Goal: Task Accomplishment & Management: Manage account settings

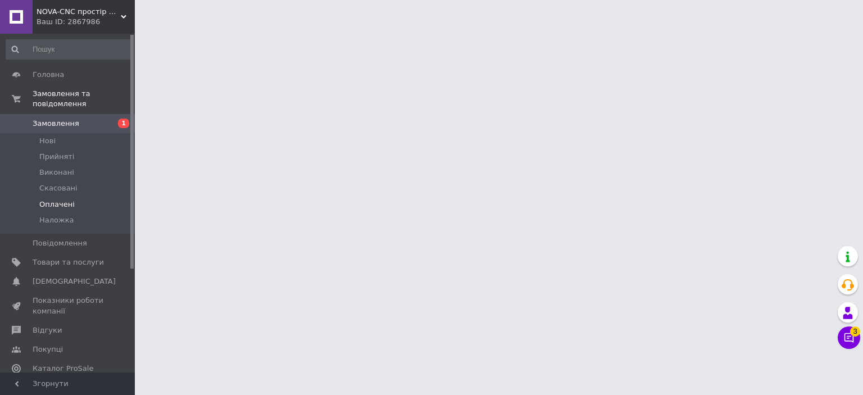
click at [54, 199] on span "Оплачені" at bounding box center [56, 204] width 35 height 10
click at [846, 336] on icon at bounding box center [848, 337] width 11 height 11
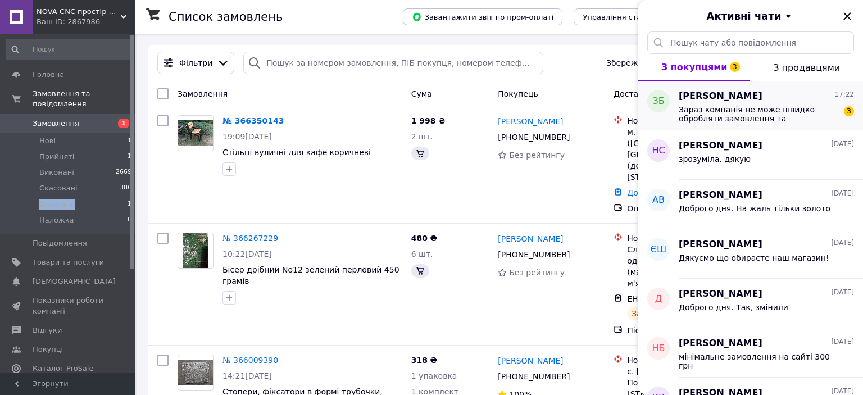
click at [709, 116] on span "Зараз компанія не може швидко обробляти замовлення та повідомлення, оскільки за…" at bounding box center [759, 114] width 160 height 18
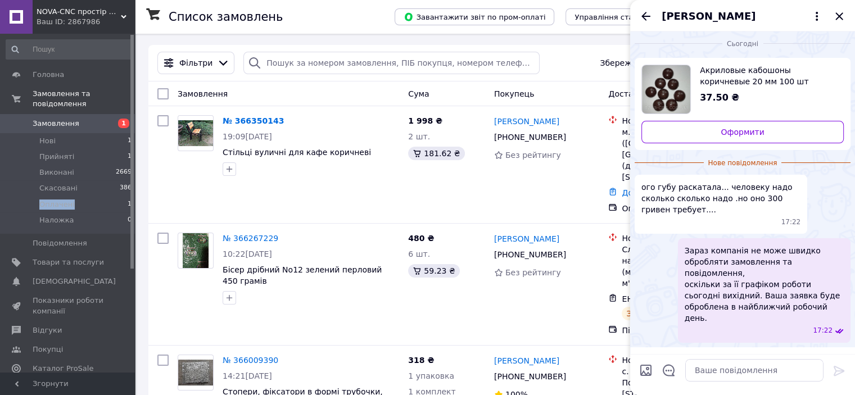
scroll to position [3, 0]
click at [655, 223] on ul "Акриловые кабошоны коричневые 20 мм 100 шт 37.50 ₴ Оформити Нове повідомлення о…" at bounding box center [742, 200] width 216 height 284
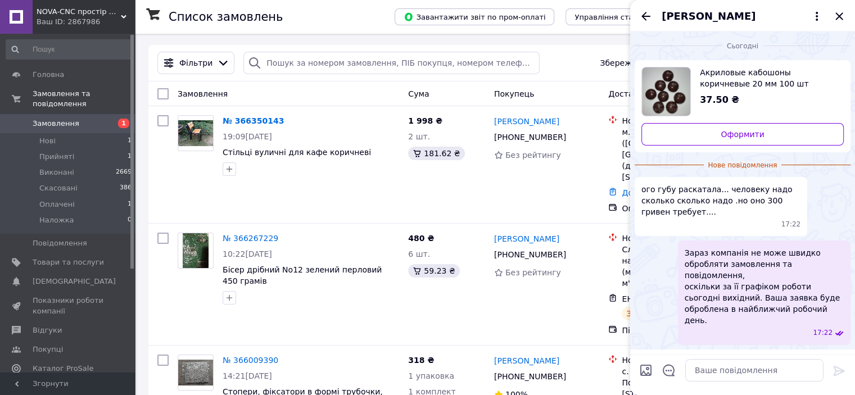
scroll to position [0, 0]
click at [836, 363] on icon at bounding box center [838, 369] width 13 height 13
click at [646, 12] on icon "Назад" at bounding box center [645, 16] width 9 height 8
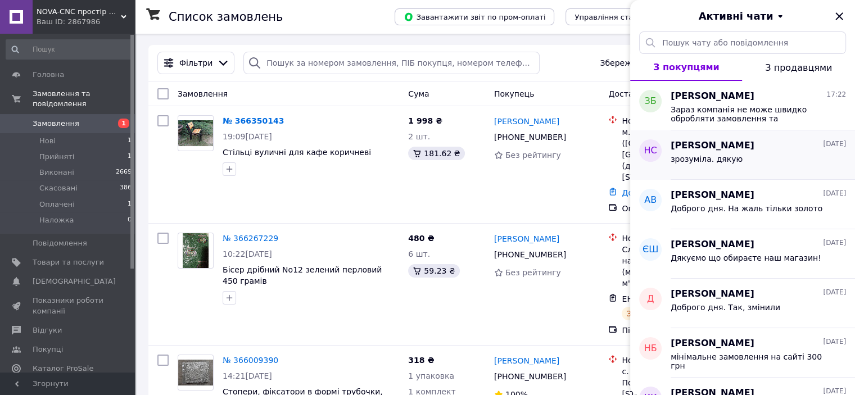
click at [715, 153] on div "зрозуміла. дякую" at bounding box center [757, 161] width 175 height 18
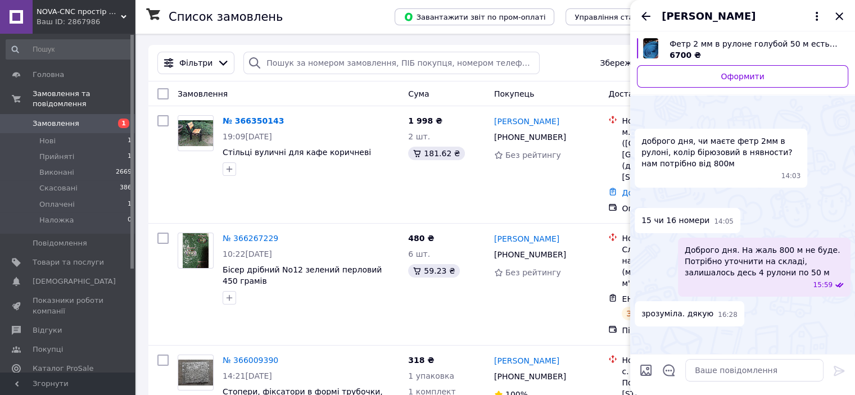
scroll to position [134, 0]
click at [648, 17] on icon "Назад" at bounding box center [645, 16] width 13 height 13
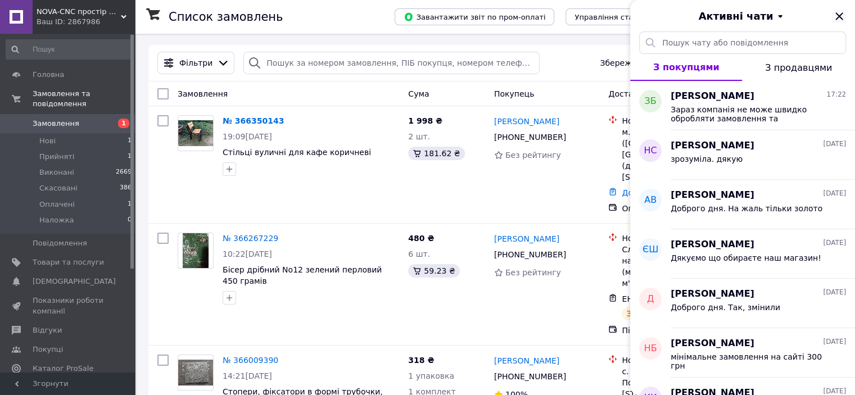
click at [841, 12] on icon "Закрити" at bounding box center [838, 16] width 13 height 13
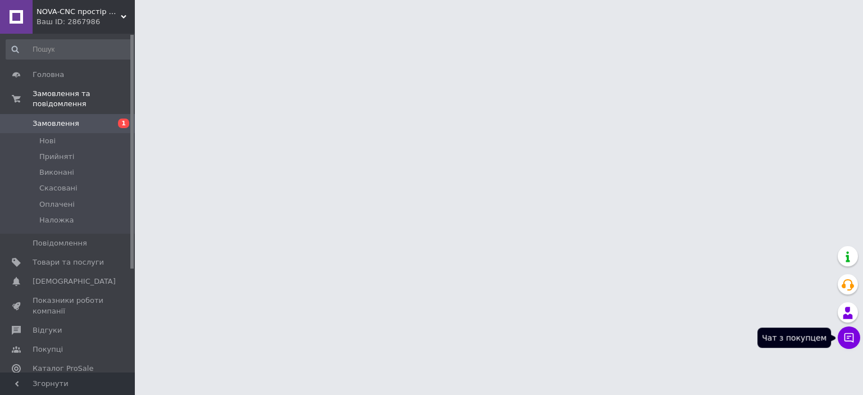
click at [847, 341] on icon at bounding box center [850, 338] width 10 height 10
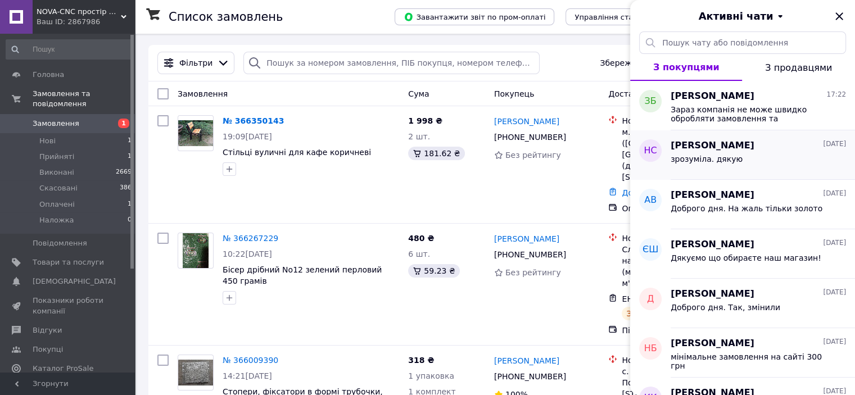
drag, startPoint x: 742, startPoint y: 112, endPoint x: 790, endPoint y: 157, distance: 65.6
click at [790, 157] on div "зрозуміла. дякую" at bounding box center [757, 161] width 175 height 18
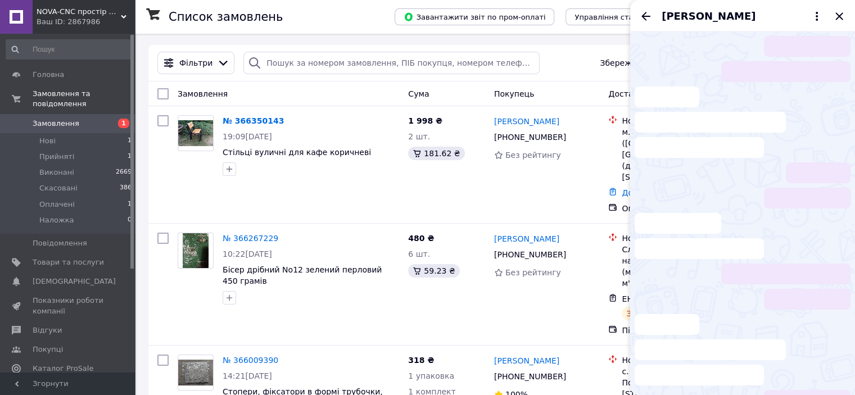
scroll to position [93, 0]
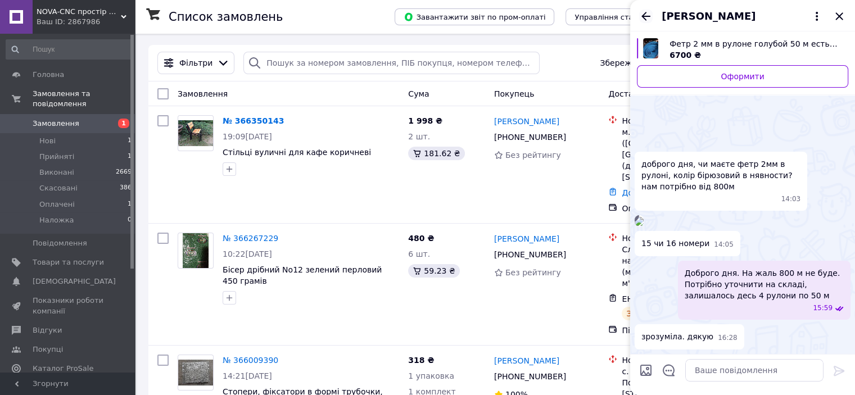
click at [646, 19] on icon "Назад" at bounding box center [645, 16] width 13 height 13
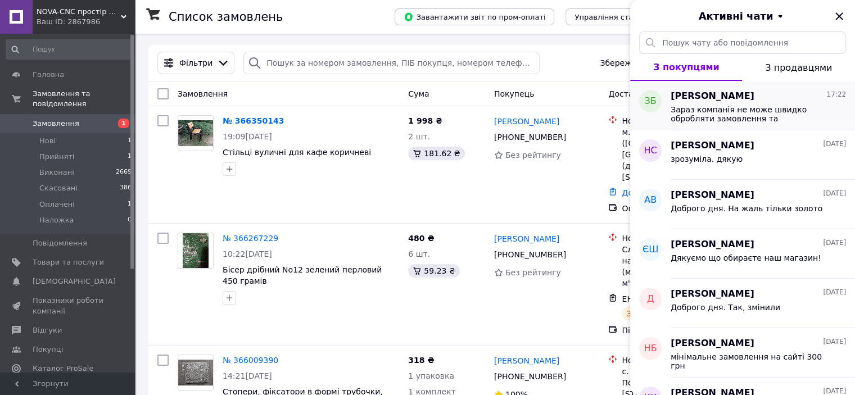
click at [715, 112] on span "Зараз компанія не може швидко обробляти замовлення та повідомлення, оскільки за…" at bounding box center [750, 114] width 160 height 18
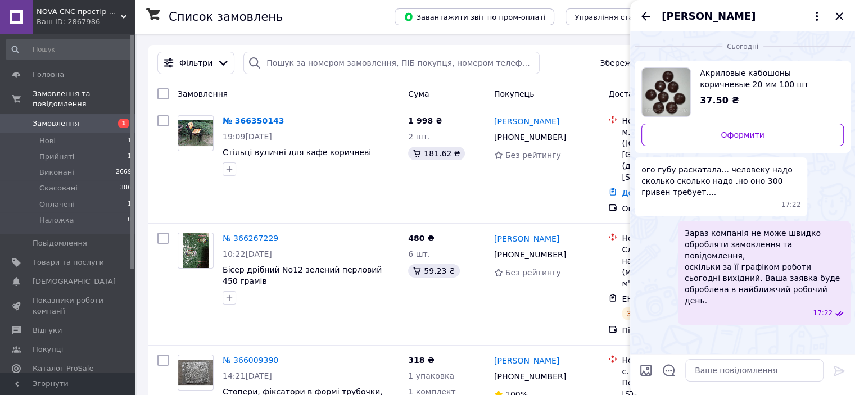
drag, startPoint x: 763, startPoint y: 328, endPoint x: 835, endPoint y: 85, distance: 253.2
click at [835, 85] on div "Акриловые кабошоны коричневые 20 мм 100 шт 37.50 ₴" at bounding box center [767, 87] width 153 height 40
click at [816, 15] on icon at bounding box center [816, 16] width 2 height 9
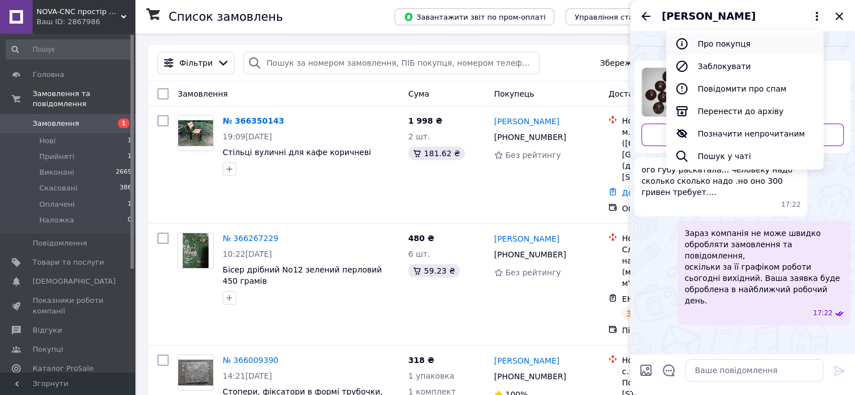
click at [741, 44] on button "Про покупця" at bounding box center [744, 44] width 157 height 22
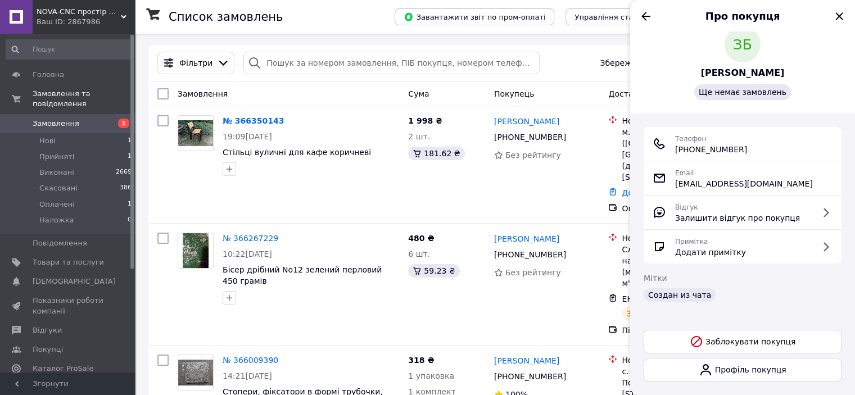
scroll to position [19, 0]
click at [646, 13] on icon "Назад" at bounding box center [645, 16] width 13 height 13
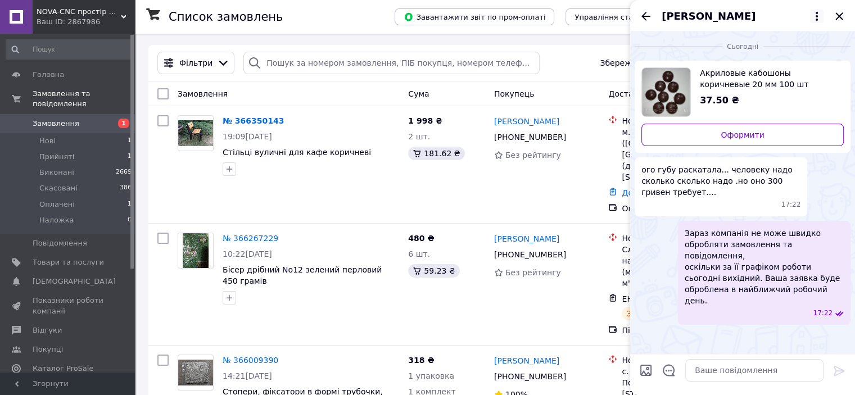
click at [815, 13] on icon at bounding box center [816, 16] width 13 height 13
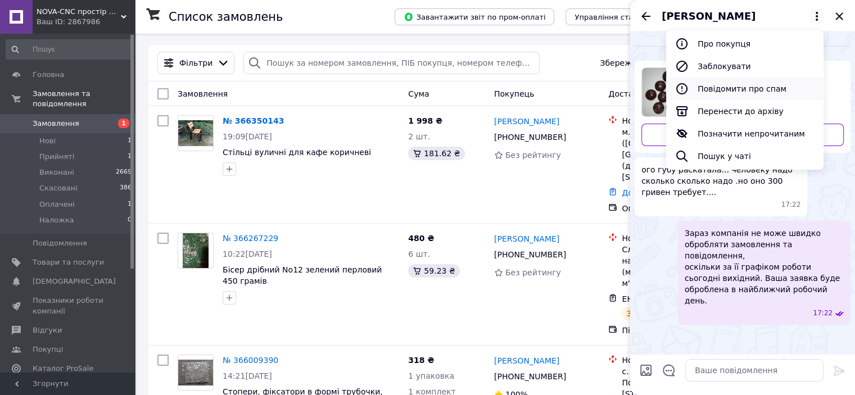
click at [757, 87] on button "Повідомити про спам" at bounding box center [744, 89] width 157 height 22
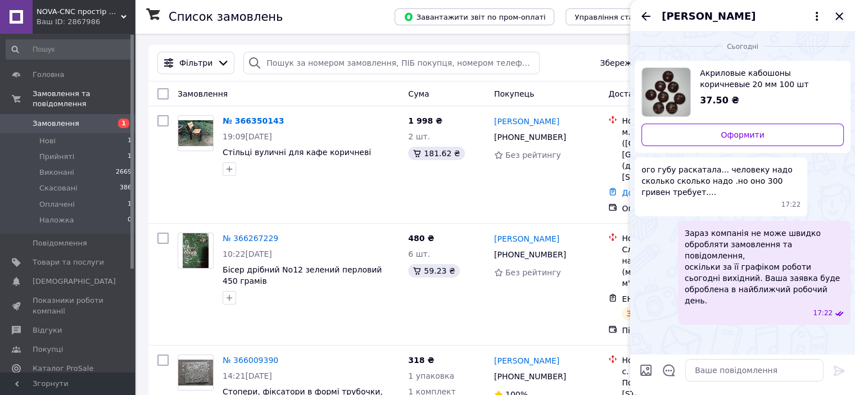
click at [840, 13] on icon "Закрити" at bounding box center [838, 16] width 13 height 13
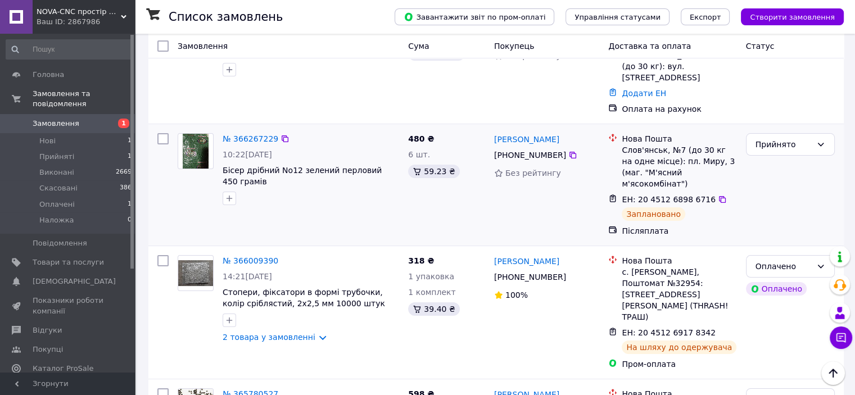
scroll to position [112, 0]
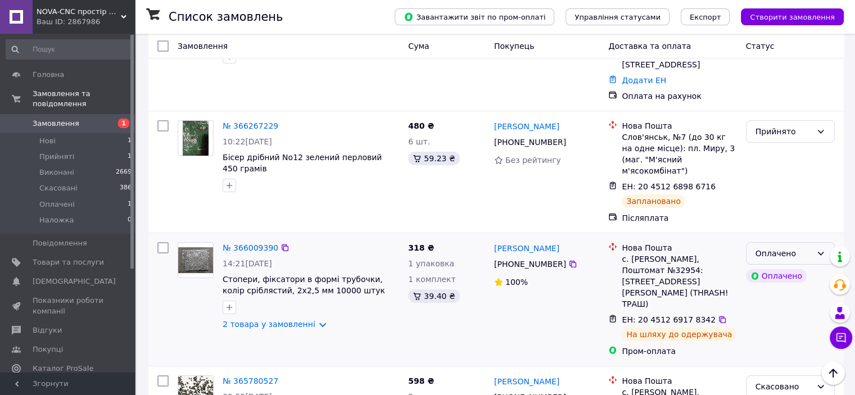
click at [825, 242] on div "Оплачено" at bounding box center [790, 253] width 89 height 22
click at [772, 264] on li "Виконано" at bounding box center [790, 265] width 88 height 20
click at [819, 127] on icon at bounding box center [820, 131] width 9 height 9
click at [778, 132] on li "Виконано" at bounding box center [790, 133] width 88 height 20
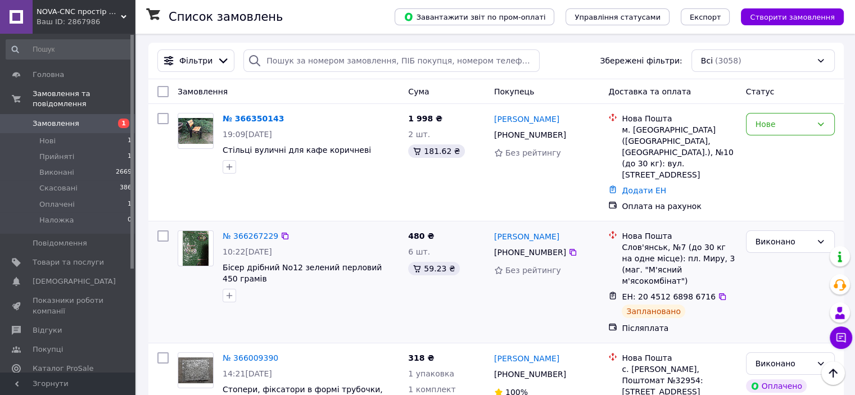
scroll to position [0, 0]
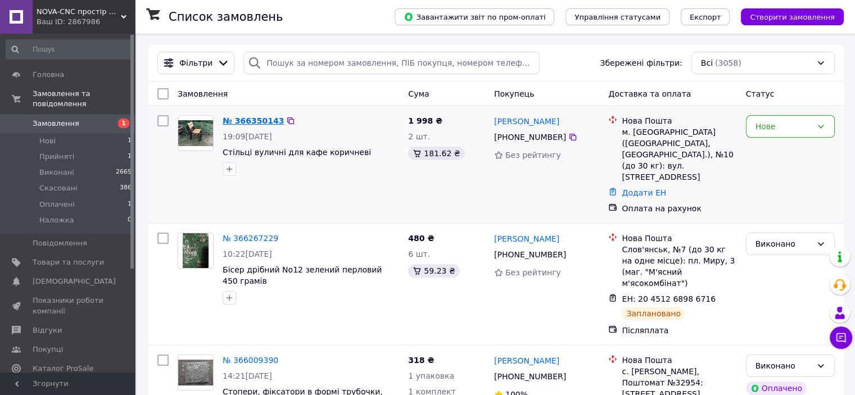
click at [252, 121] on link "№ 366350143" at bounding box center [253, 120] width 61 height 9
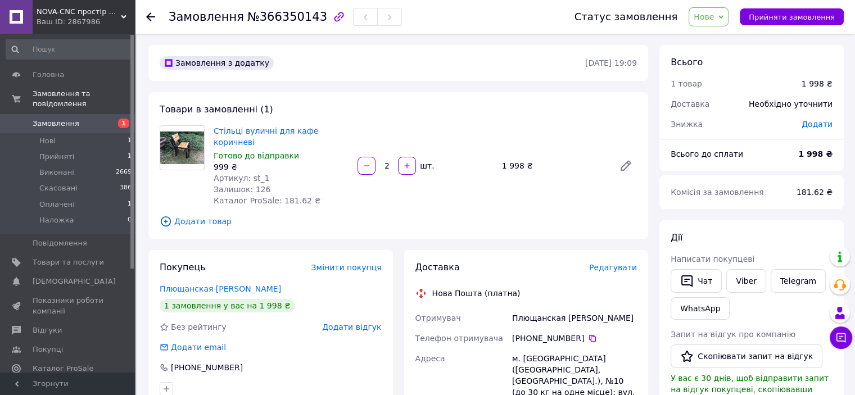
click at [723, 16] on icon at bounding box center [720, 16] width 5 height 3
click at [727, 36] on li "Прийнято" at bounding box center [715, 39] width 52 height 17
click at [281, 131] on link "Стільці вуличні для кафе коричневі" at bounding box center [266, 136] width 105 height 20
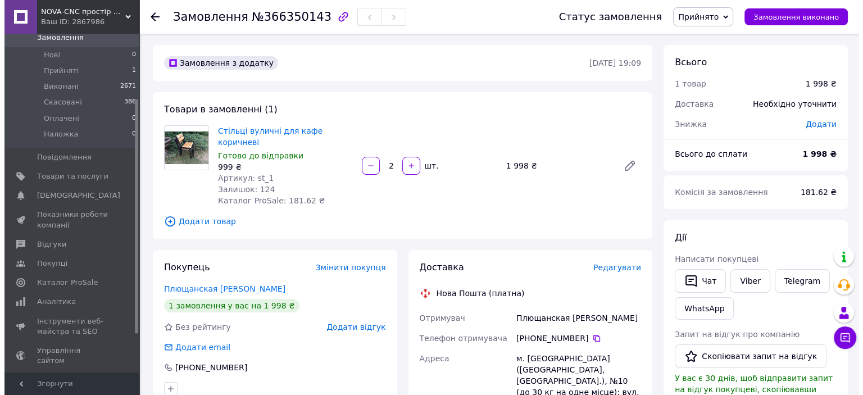
scroll to position [112, 0]
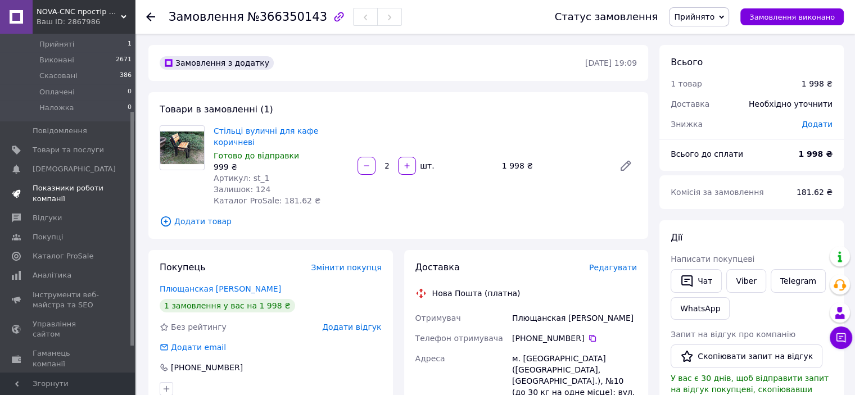
click at [77, 183] on span "Показники роботи компанії" at bounding box center [68, 193] width 71 height 20
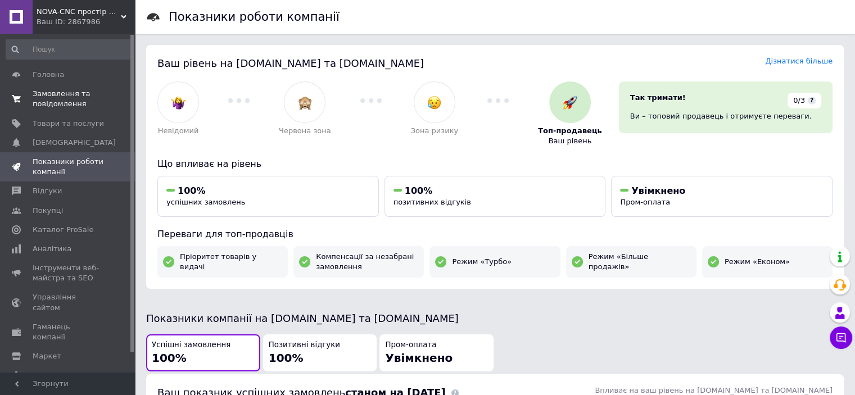
click at [49, 101] on span "Замовлення та повідомлення" at bounding box center [68, 99] width 71 height 20
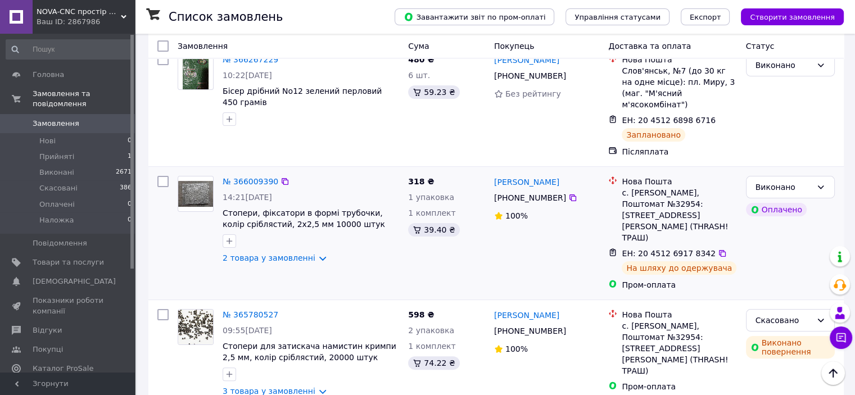
scroll to position [112, 0]
